Goal: Check status: Check status

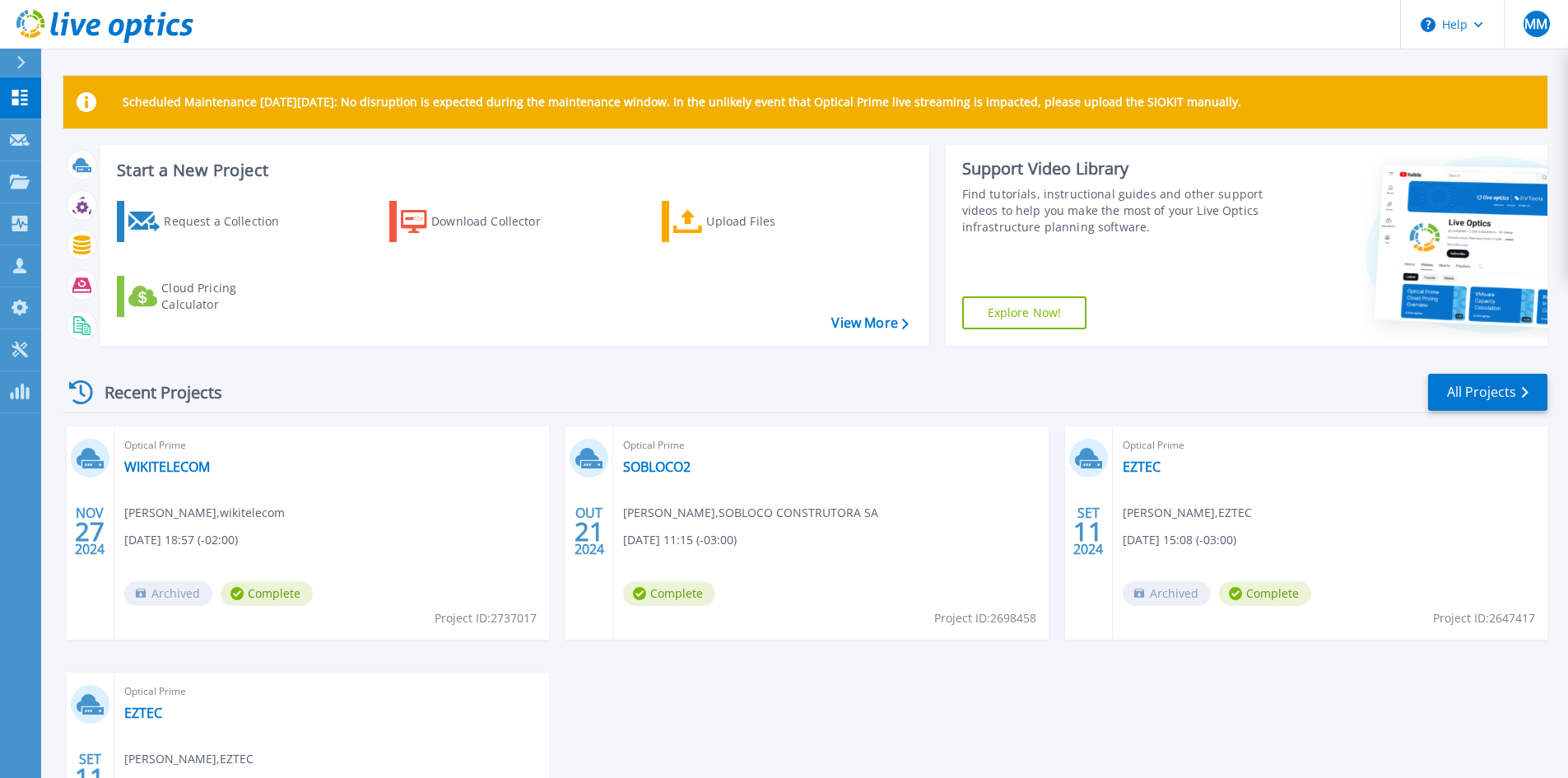
scroll to position [202, 0]
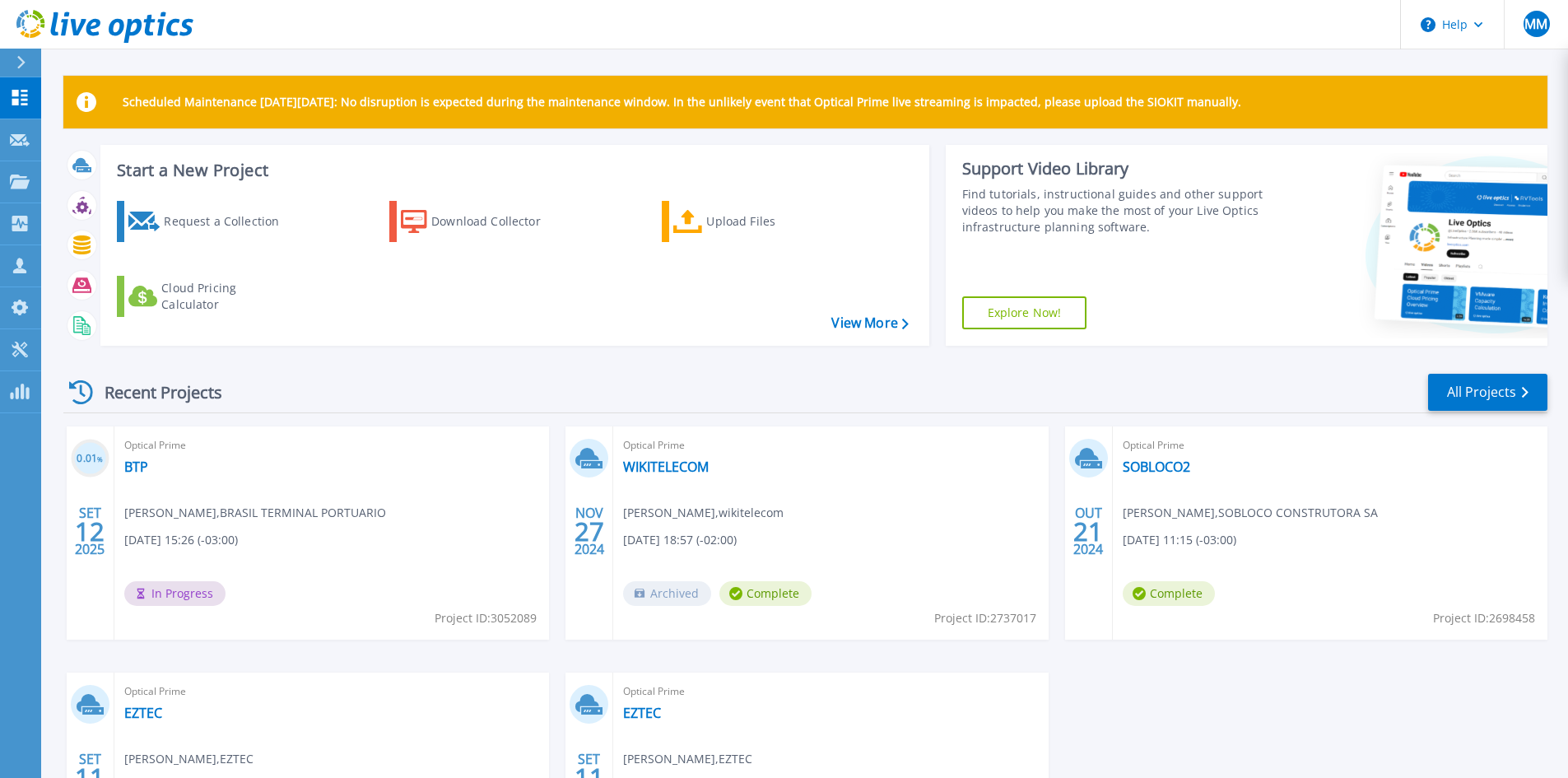
click at [337, 492] on div "Optical Prime BTP Alison Grizzi , BRASIL TERMINAL PORTUARIO 09/12/2025, 15:26 (…" at bounding box center [332, 532] width 434 height 213
click at [139, 468] on link "BTP" at bounding box center [136, 467] width 24 height 17
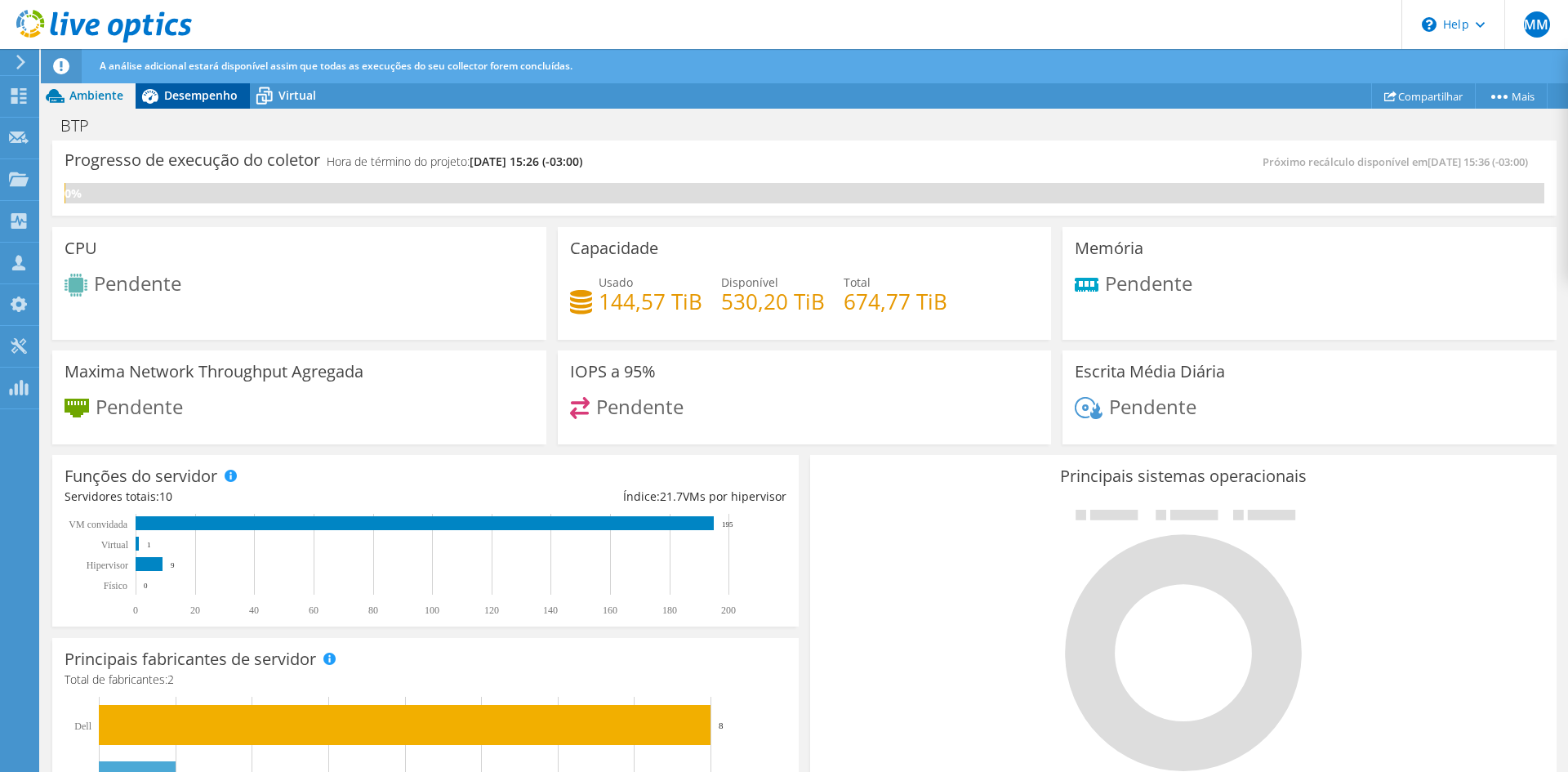
click at [195, 96] on span "Desempenho" at bounding box center [200, 95] width 73 height 16
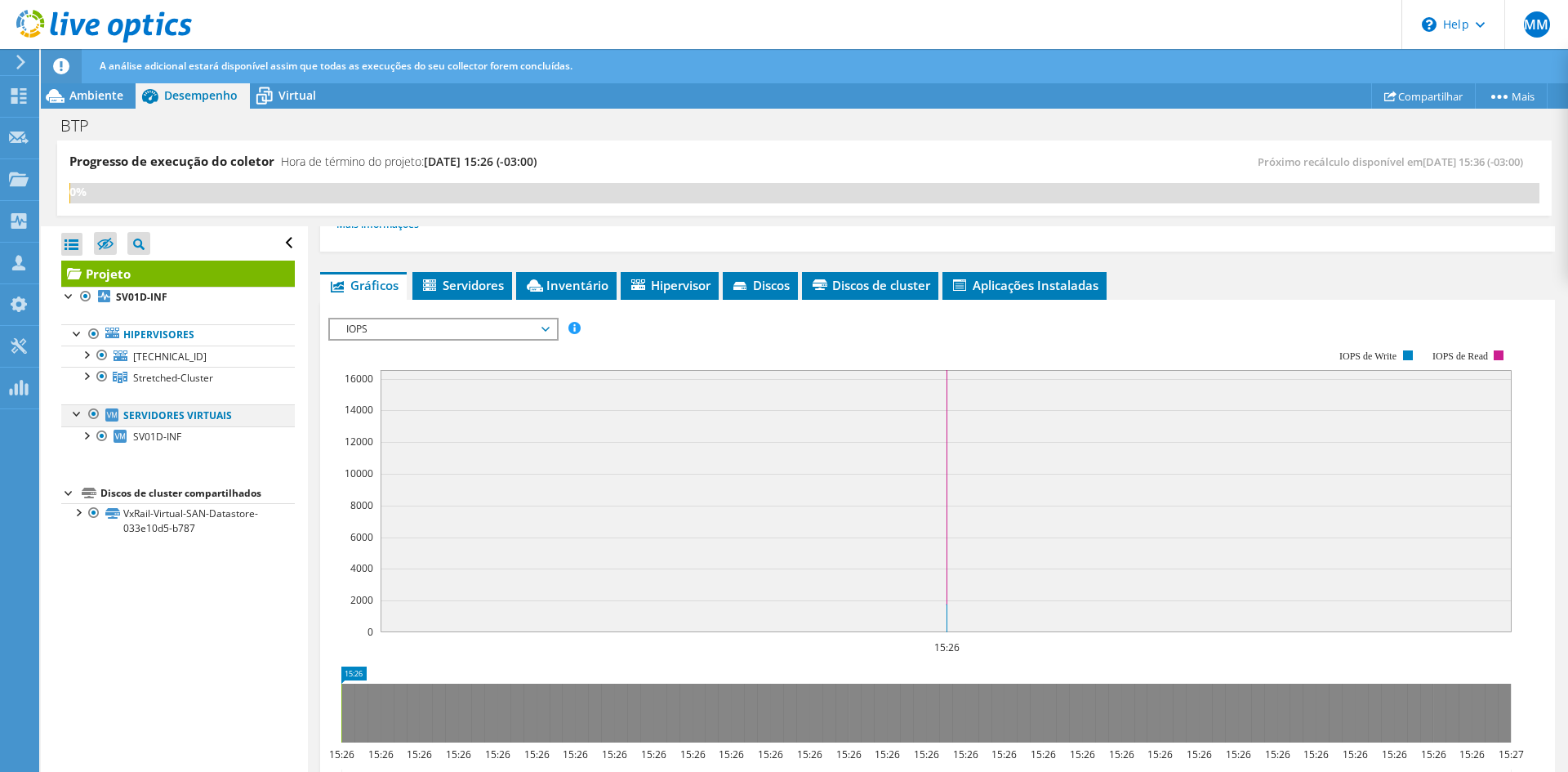
click at [94, 413] on div at bounding box center [94, 414] width 16 height 20
click at [76, 416] on div at bounding box center [77, 412] width 16 height 16
drag, startPoint x: 132, startPoint y: 412, endPoint x: 132, endPoint y: 601, distance: 189.0
click at [132, 601] on div "Abrir Todos Fechar Todos Ocultar nós excluídos Filtro de árvore do projeto" at bounding box center [174, 500] width 267 height 547
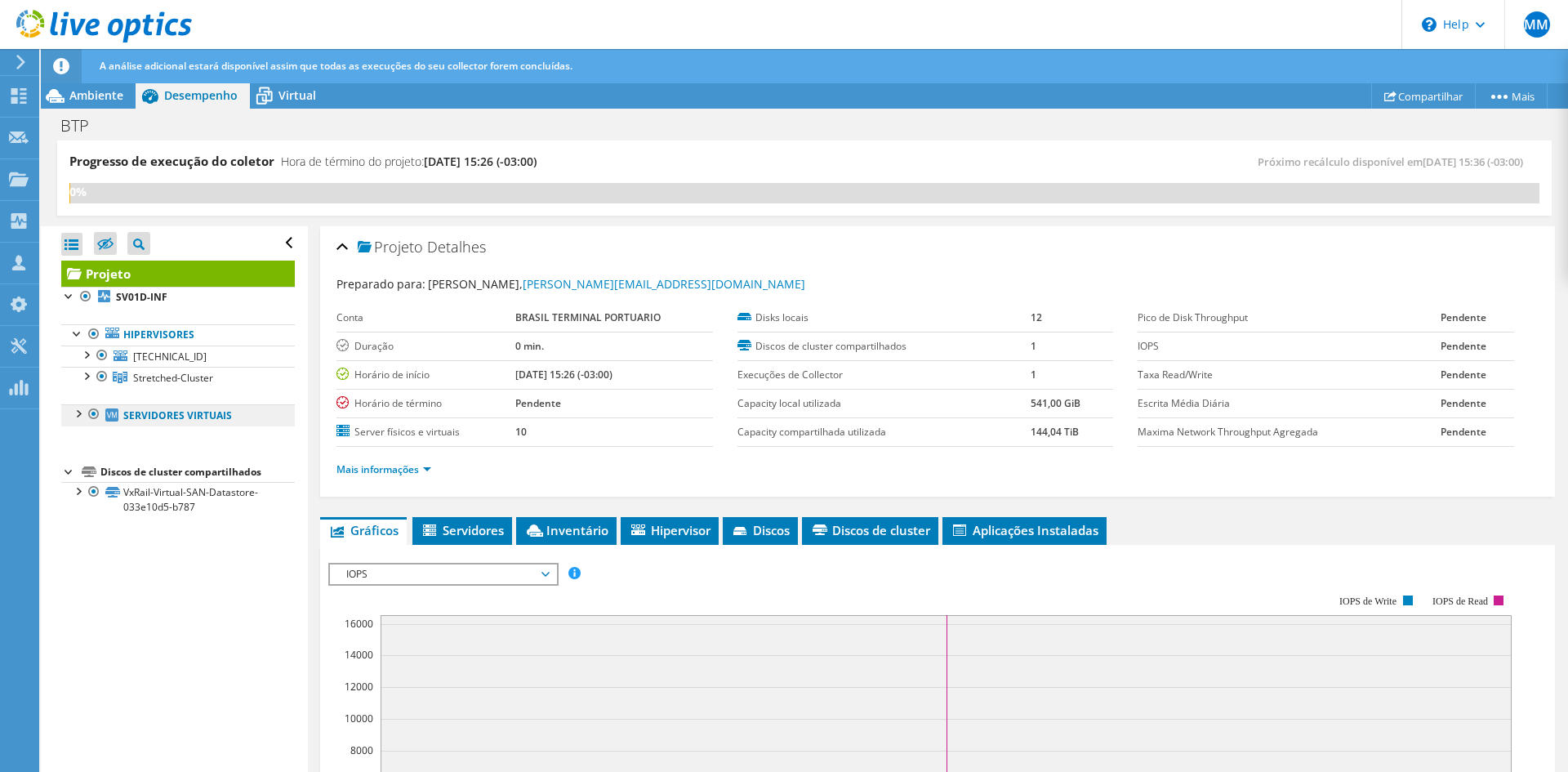
click at [154, 417] on link "Servidores virtuais" at bounding box center [178, 415] width 234 height 21
